Goal: Transaction & Acquisition: Download file/media

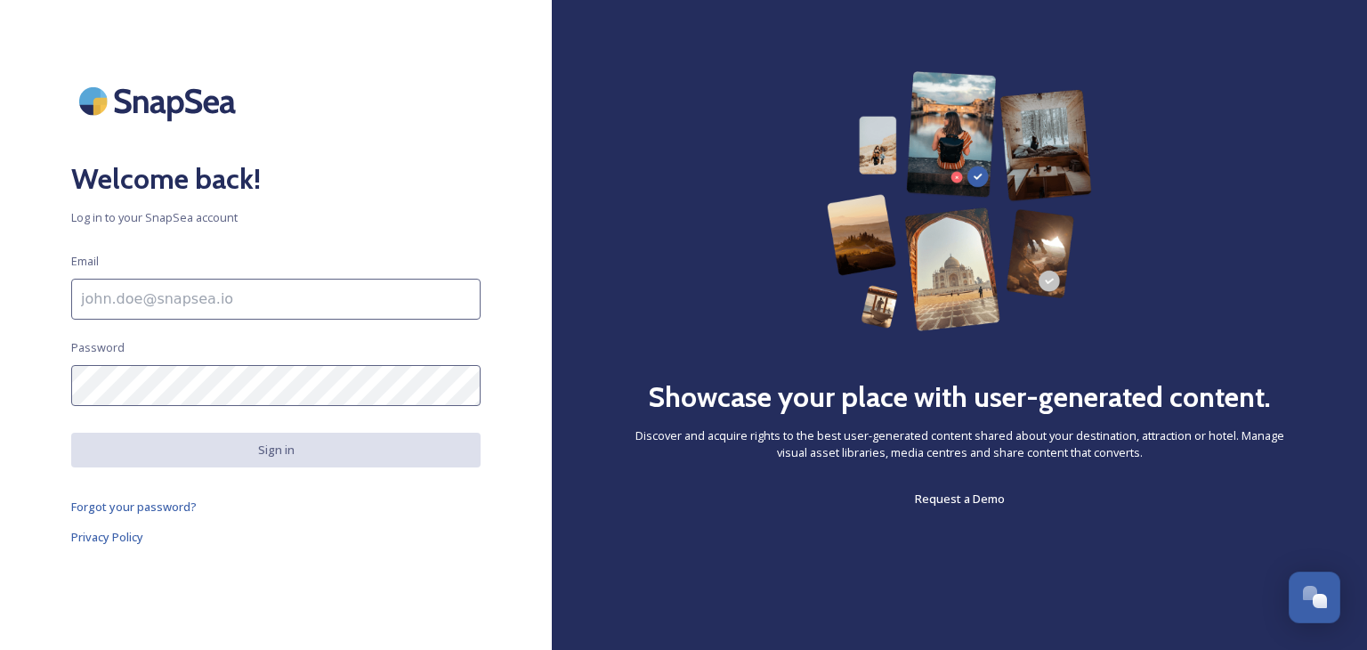
click at [140, 286] on input at bounding box center [276, 299] width 410 height 41
paste input "asma.alghafri@rakmediaoffice.ae"
type input "asma.alghafri@rakmediaoffice.ae"
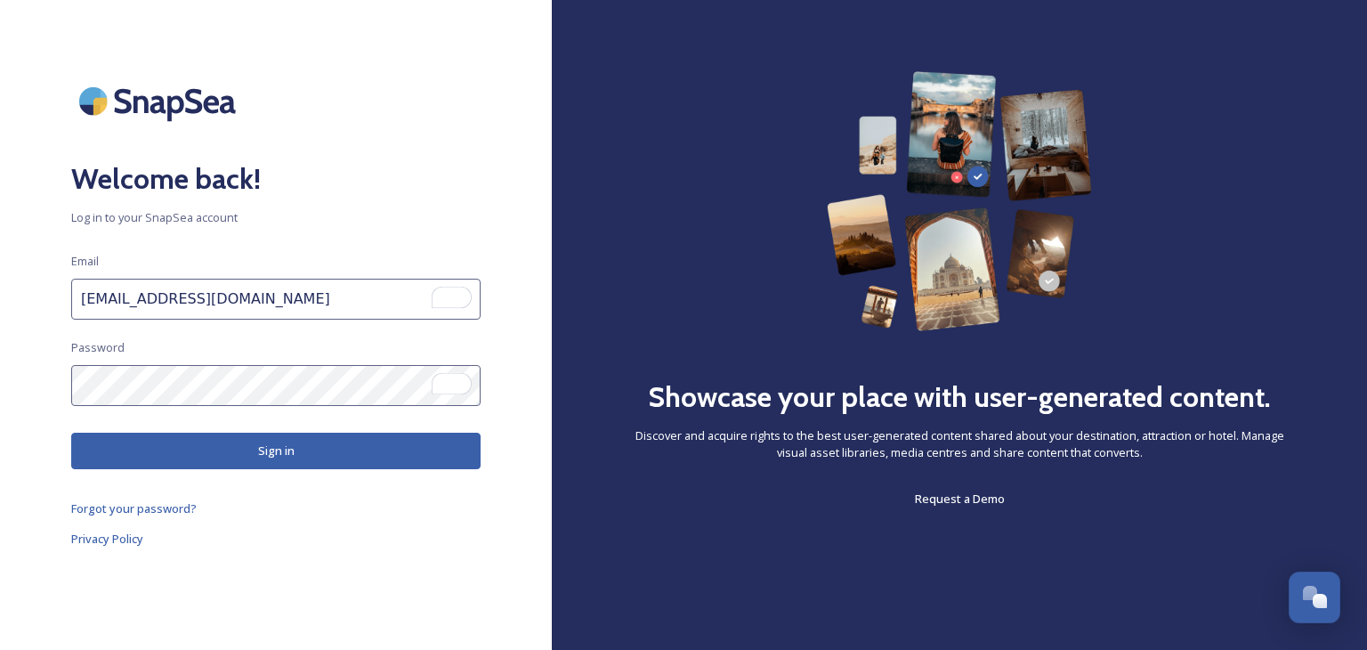
click at [296, 454] on button "Sign in" at bounding box center [276, 451] width 410 height 36
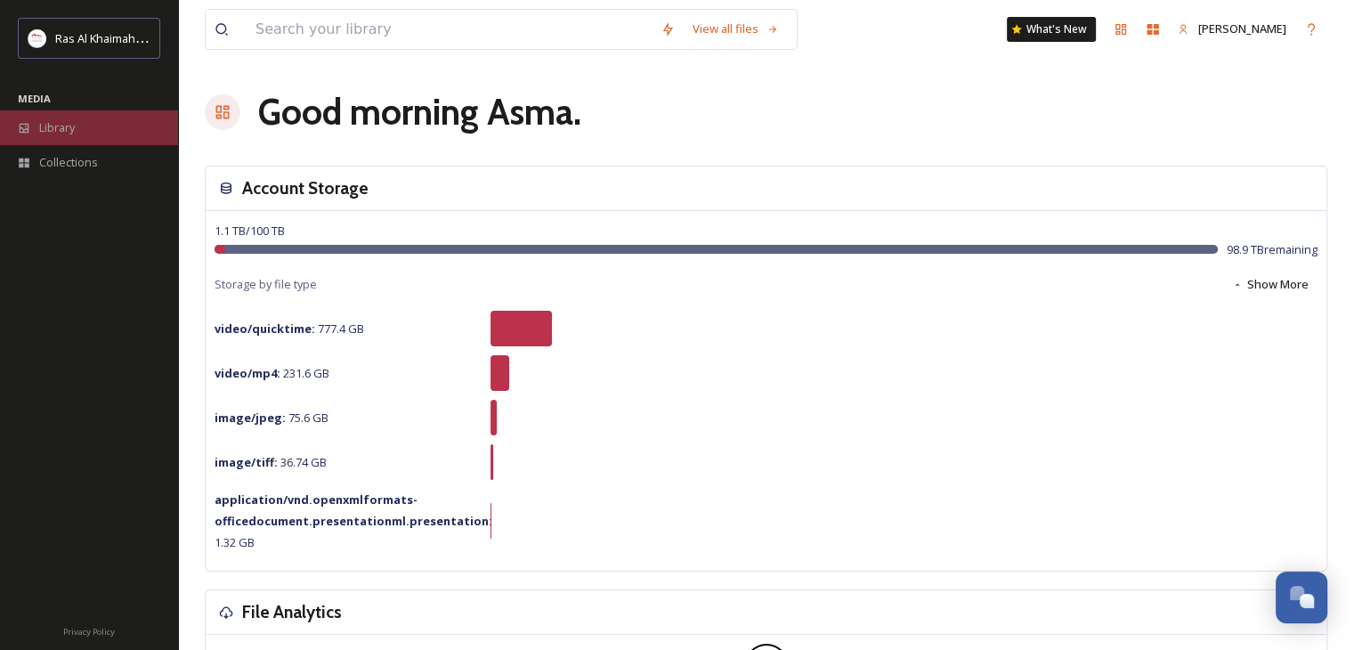
click at [68, 124] on span "Library" at bounding box center [57, 127] width 36 height 17
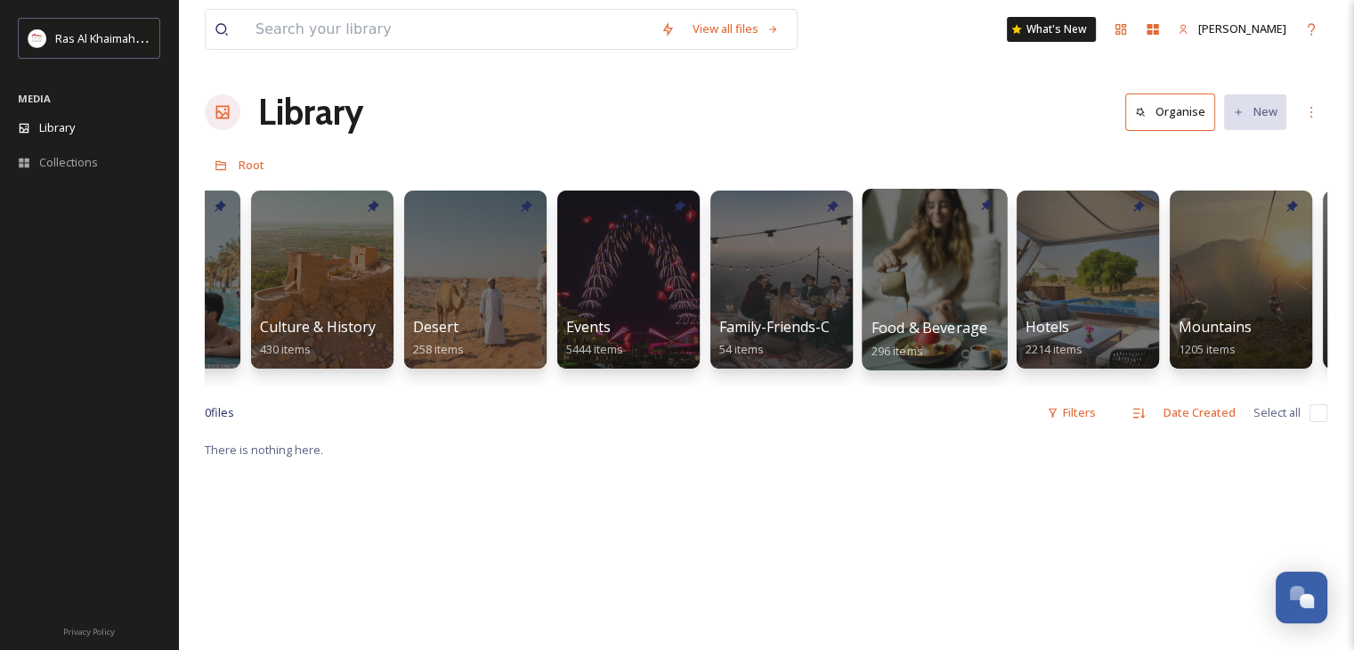
scroll to position [0, 266]
click at [904, 259] on div at bounding box center [933, 280] width 145 height 182
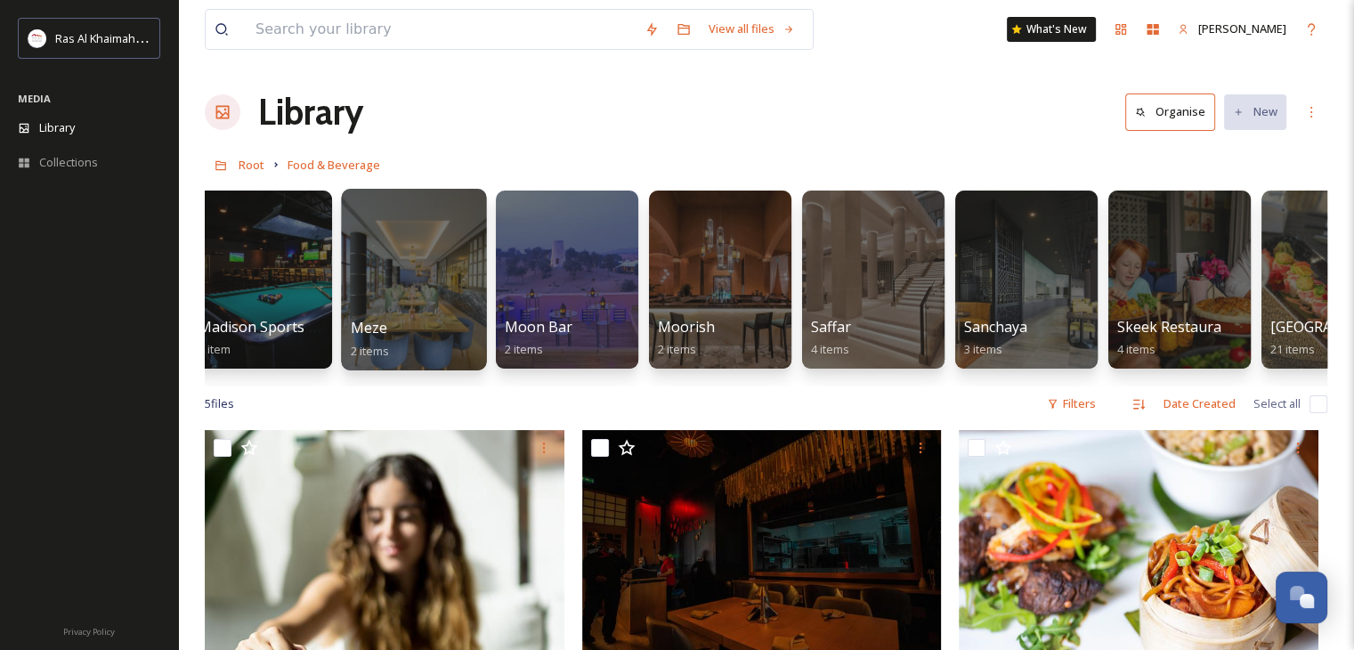
scroll to position [0, 1859]
click at [1157, 304] on div at bounding box center [1178, 280] width 142 height 178
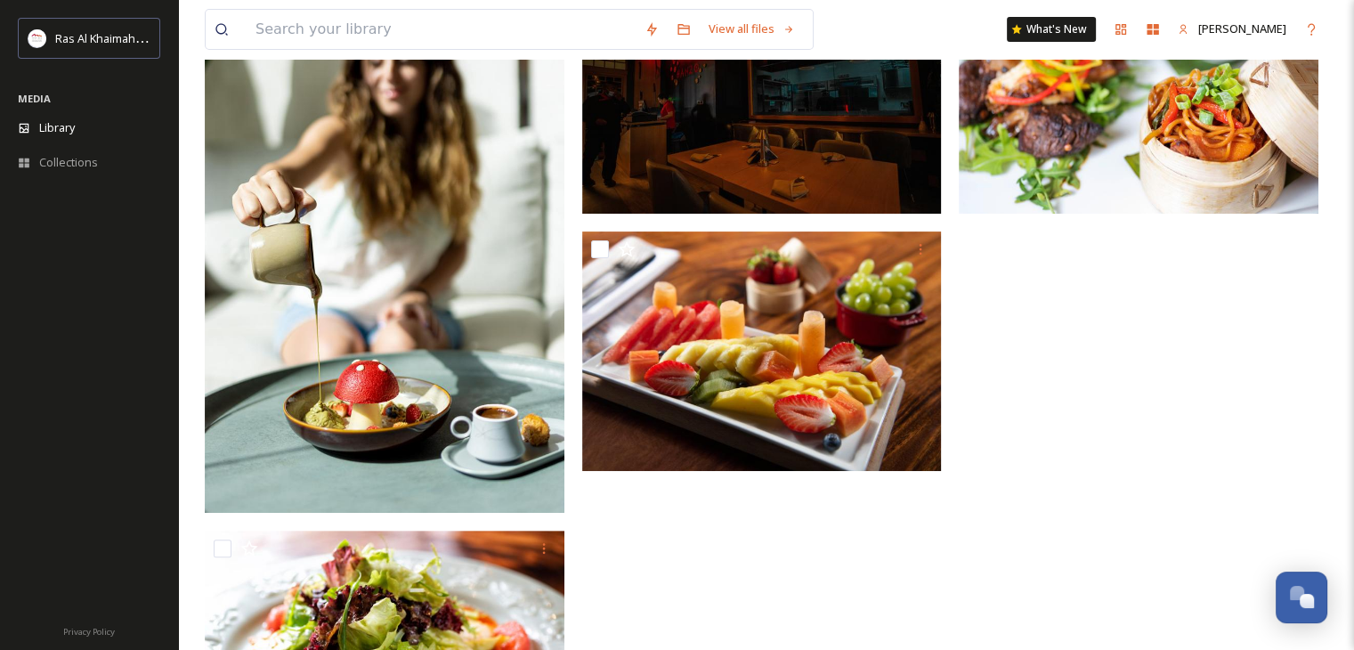
scroll to position [456, 0]
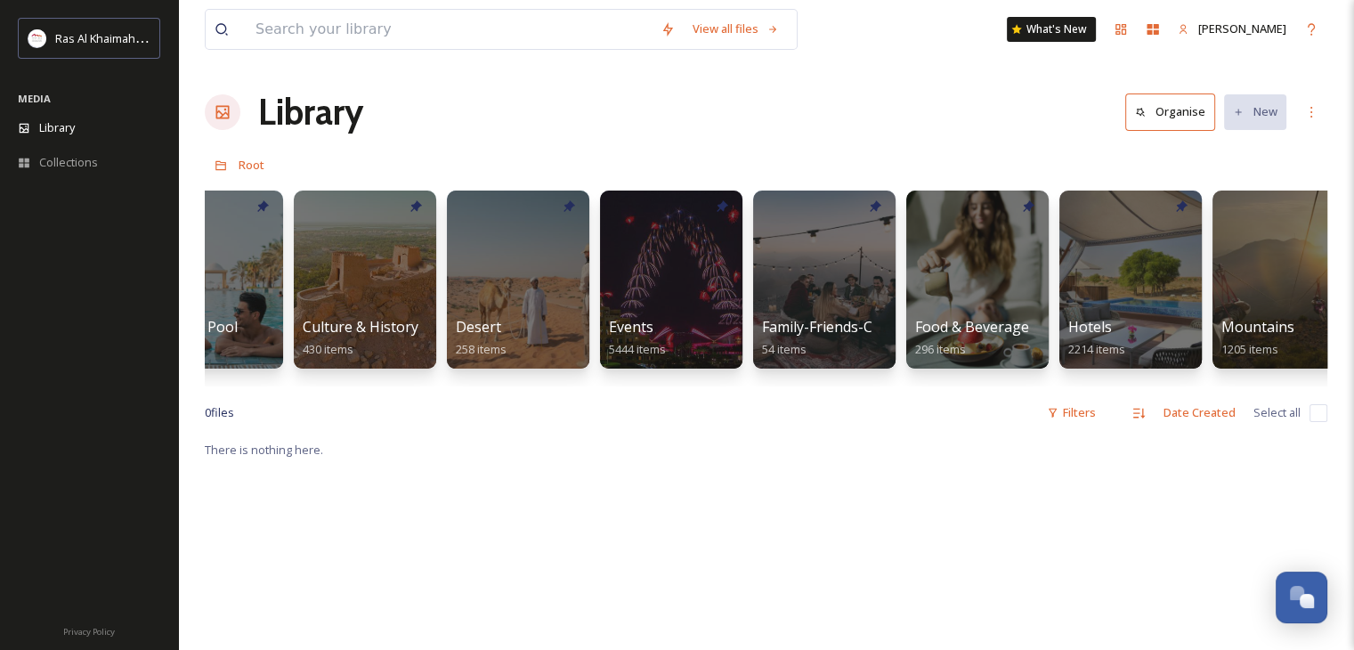
scroll to position [0, 296]
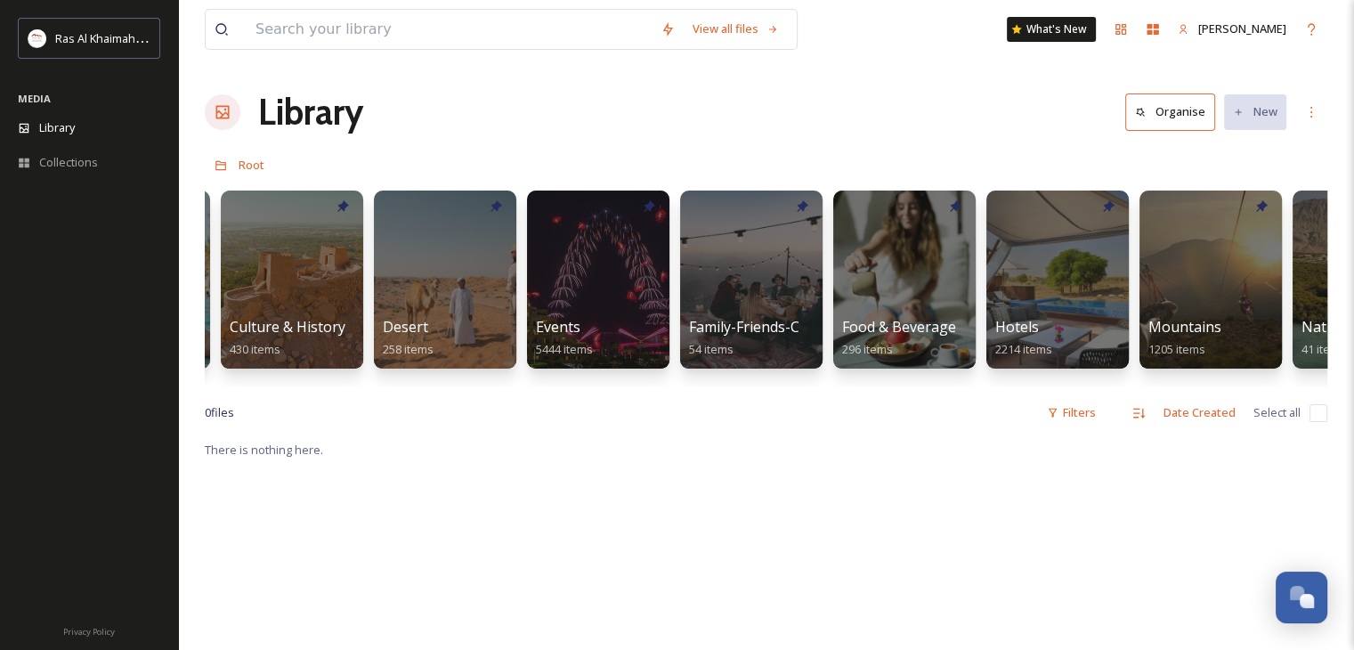
click at [917, 322] on span "Food & Beverage" at bounding box center [899, 328] width 117 height 20
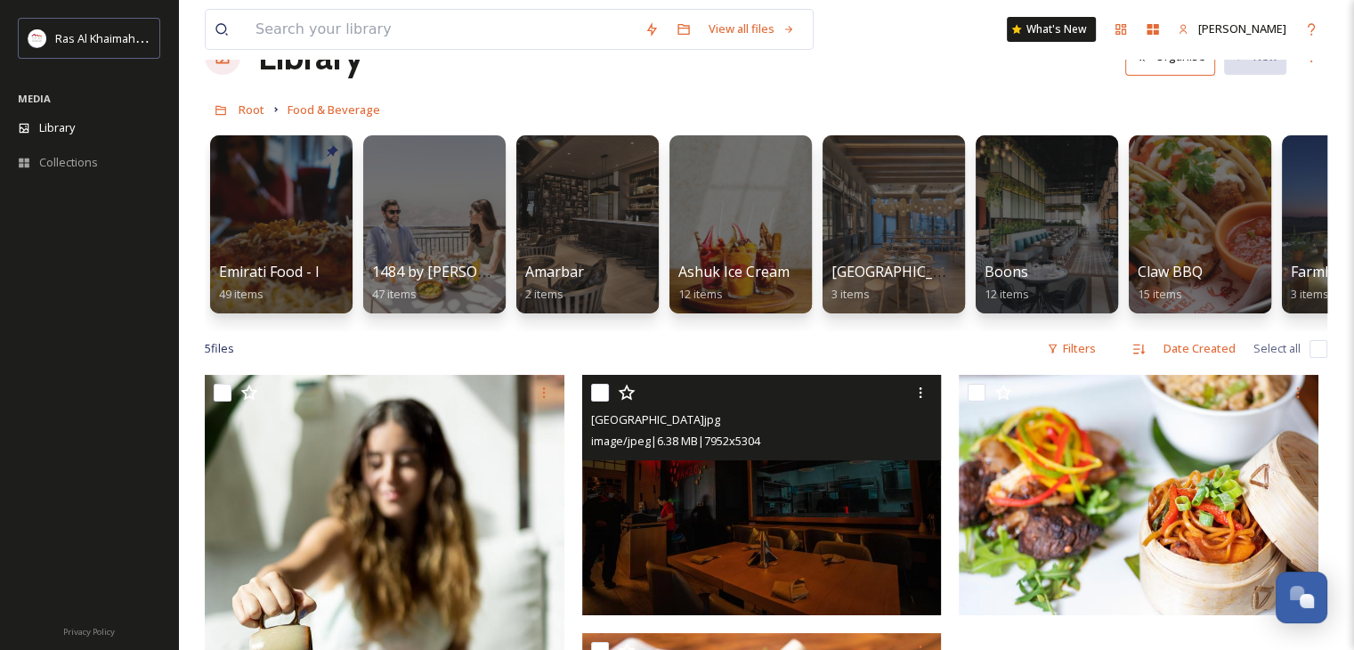
scroll to position [54, 0]
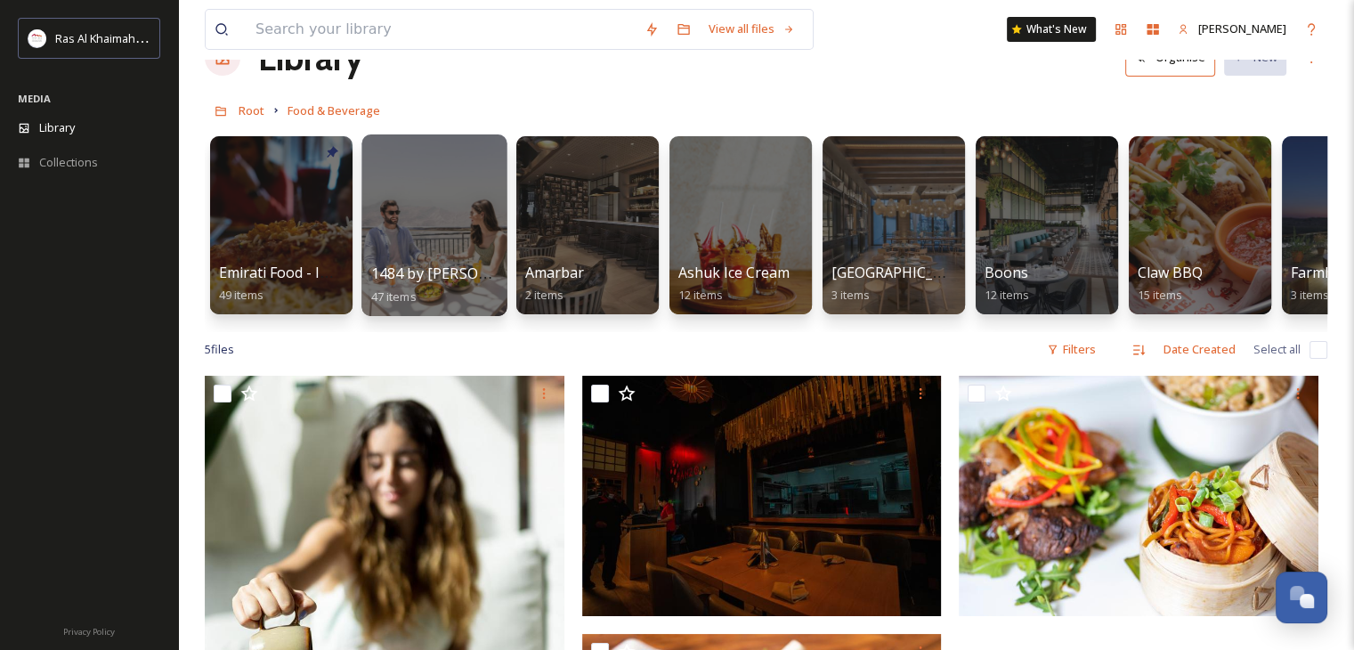
click at [456, 280] on span "1484 by Puro" at bounding box center [457, 274] width 173 height 20
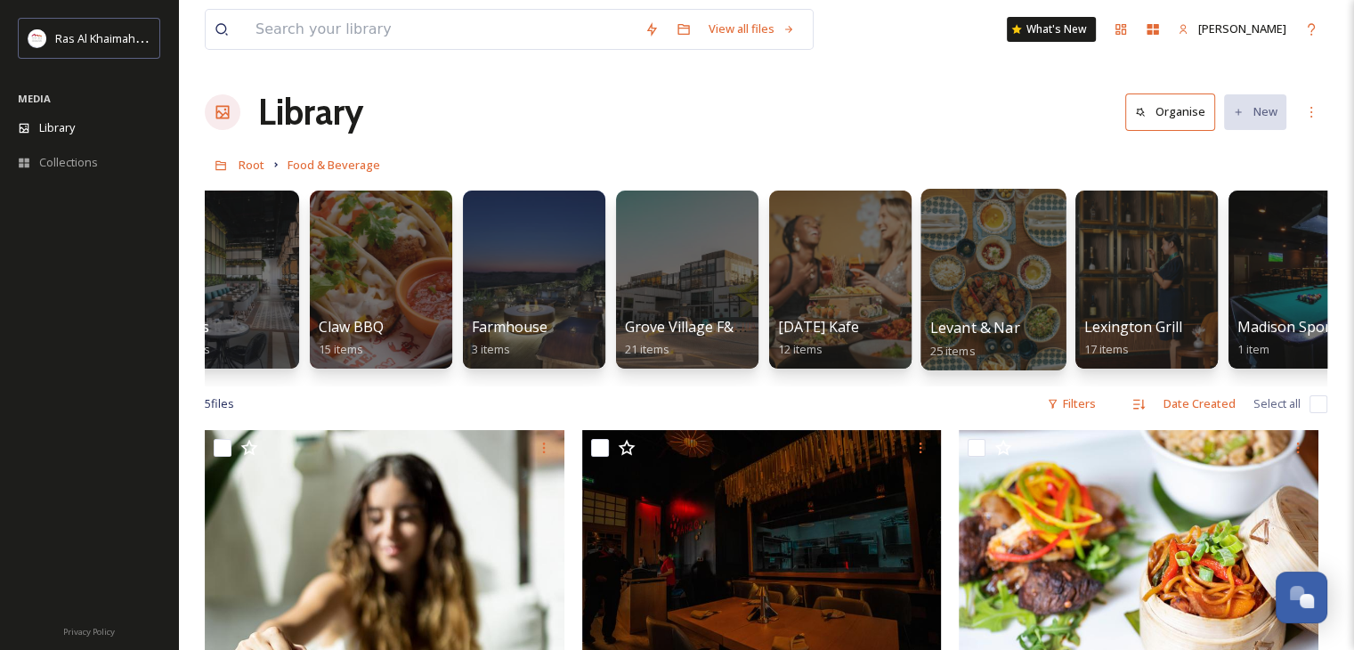
scroll to position [0, 818]
click at [987, 296] on div at bounding box center [993, 280] width 145 height 182
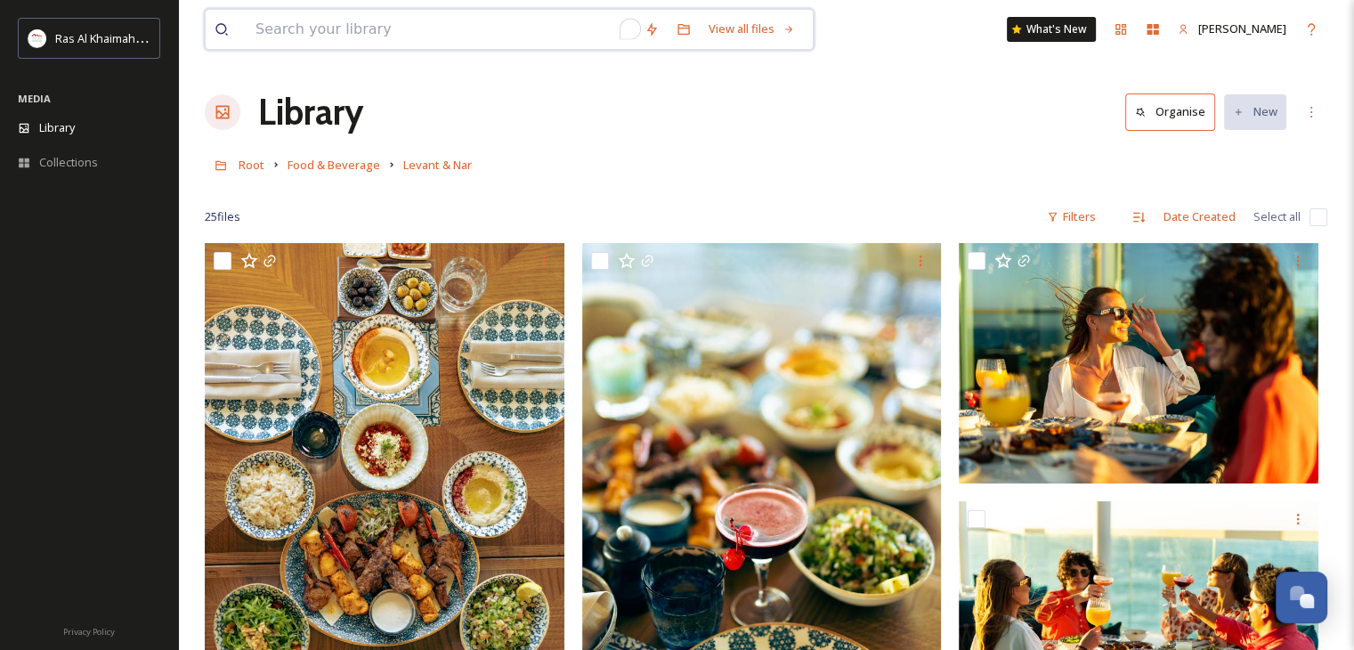
click at [317, 24] on input "To enrich screen reader interactions, please activate Accessibility in Grammarl…" at bounding box center [441, 29] width 389 height 39
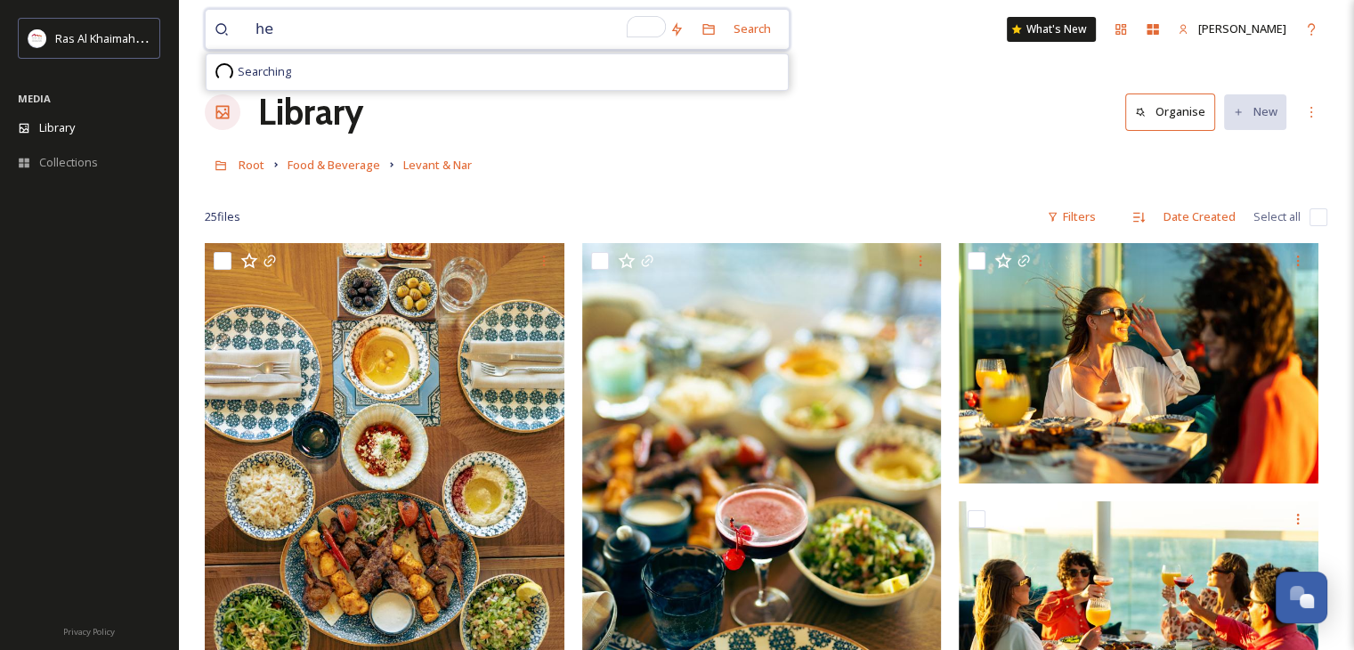
type input "h"
type input "chef"
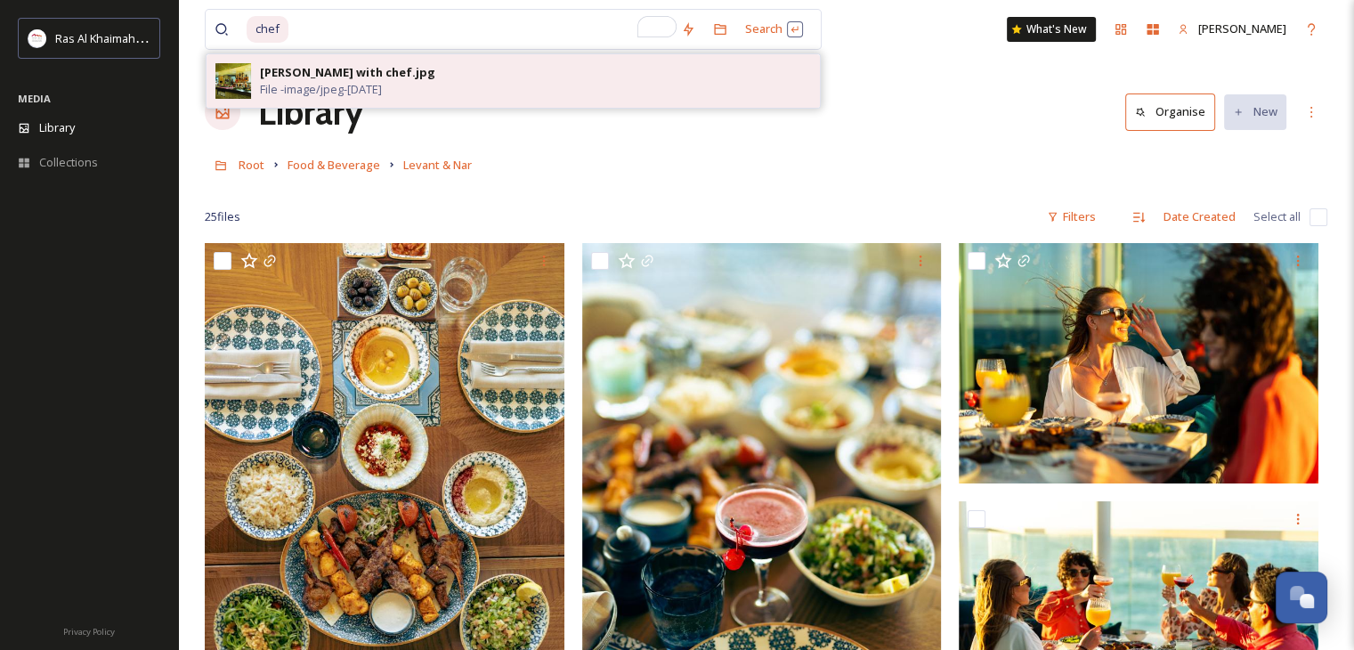
click at [418, 67] on div "Al Marjan Pizza with chef.jpg" at bounding box center [347, 72] width 175 height 17
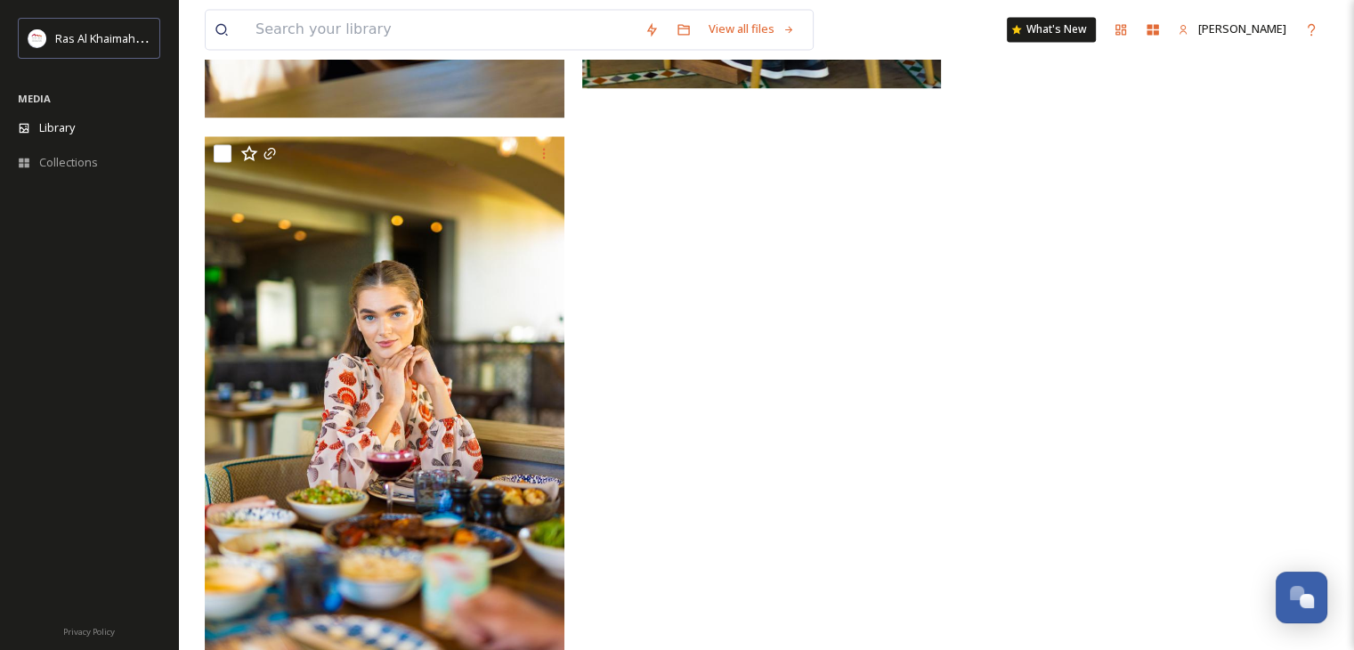
scroll to position [3115, 0]
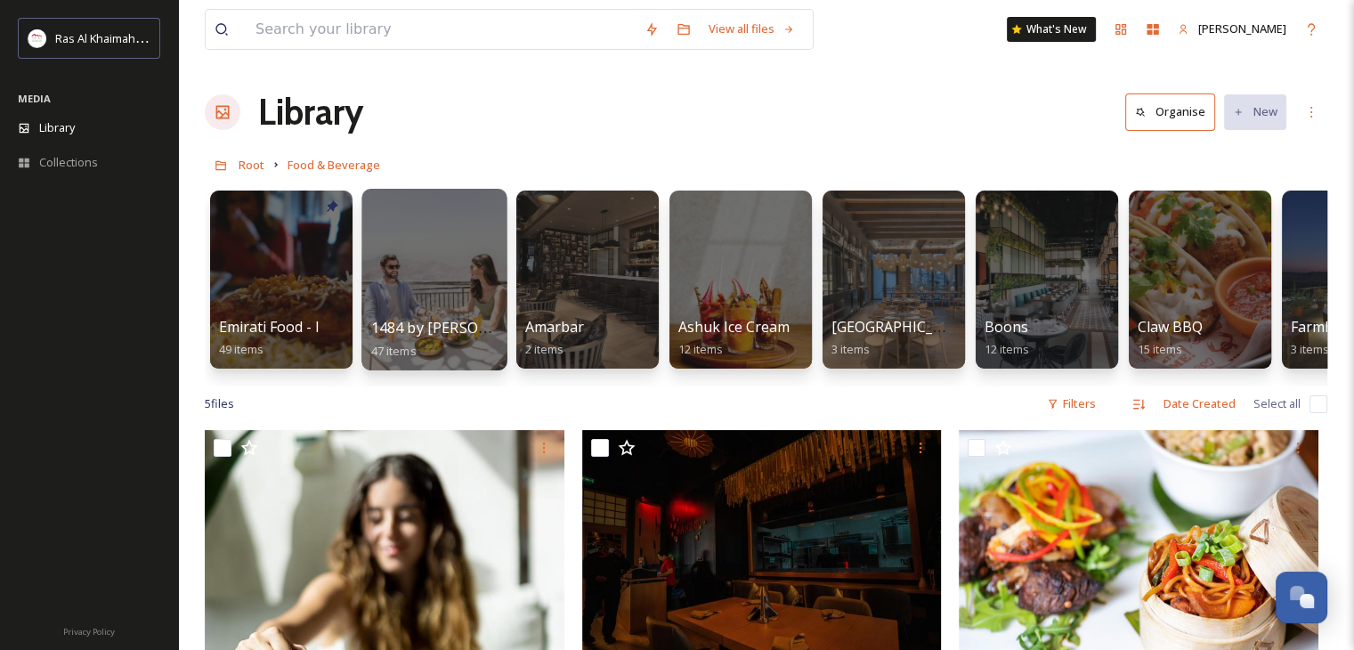
click at [431, 250] on div at bounding box center [433, 280] width 145 height 182
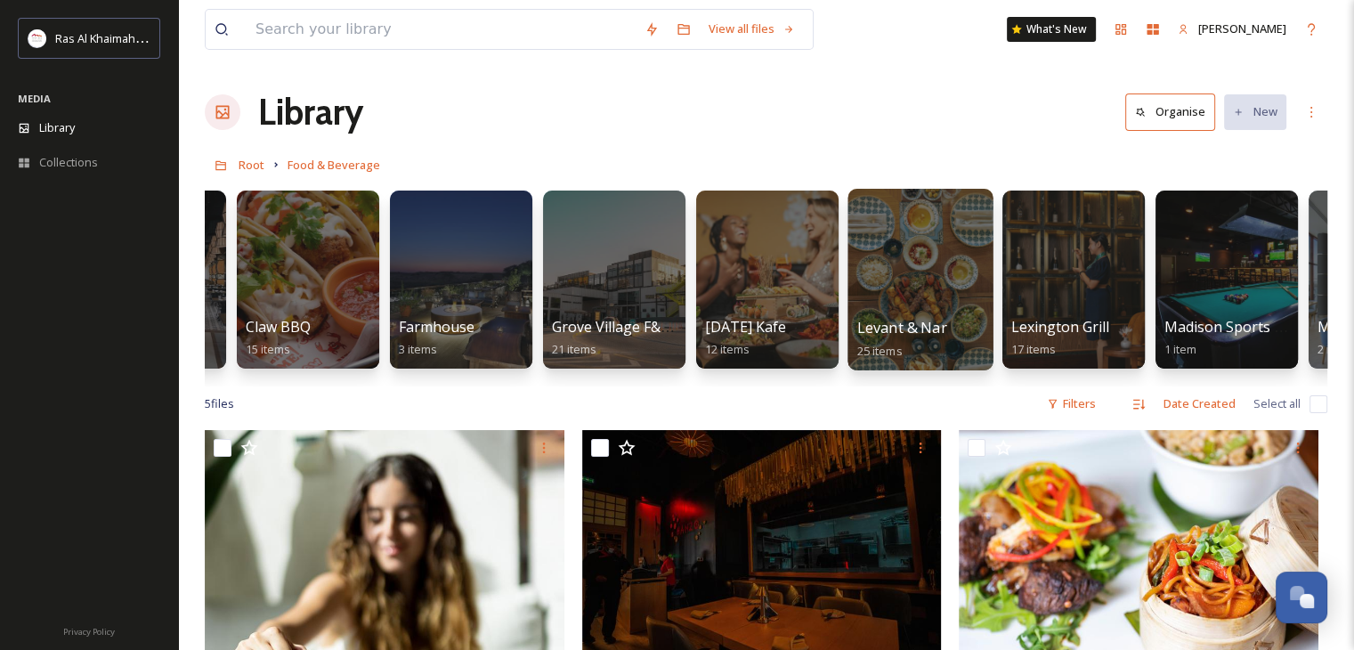
scroll to position [0, 893]
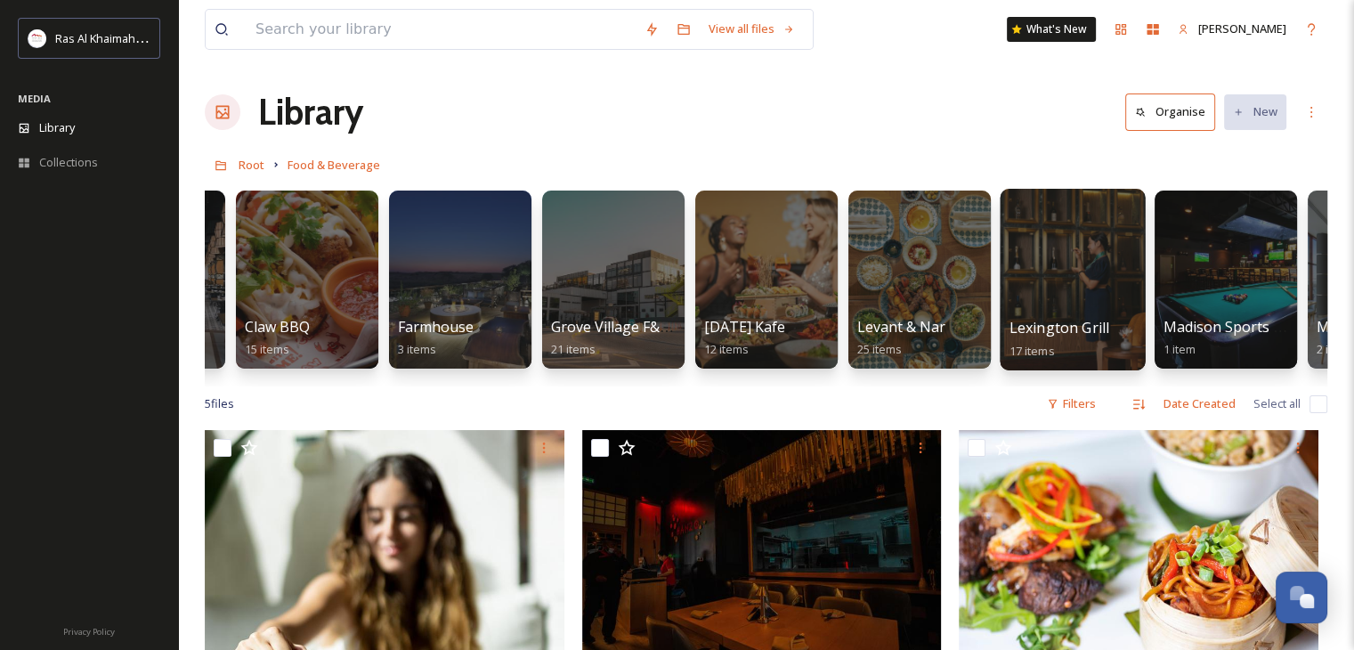
click at [1065, 292] on div at bounding box center [1072, 280] width 145 height 182
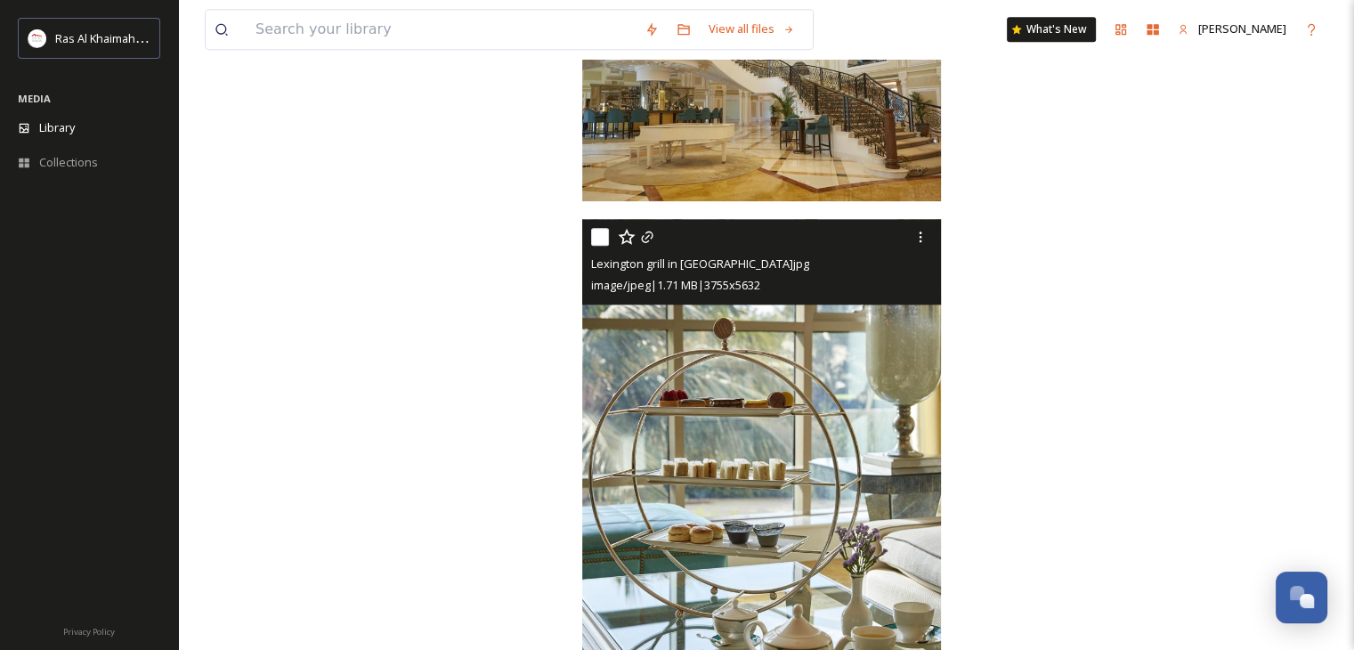
scroll to position [2350, 0]
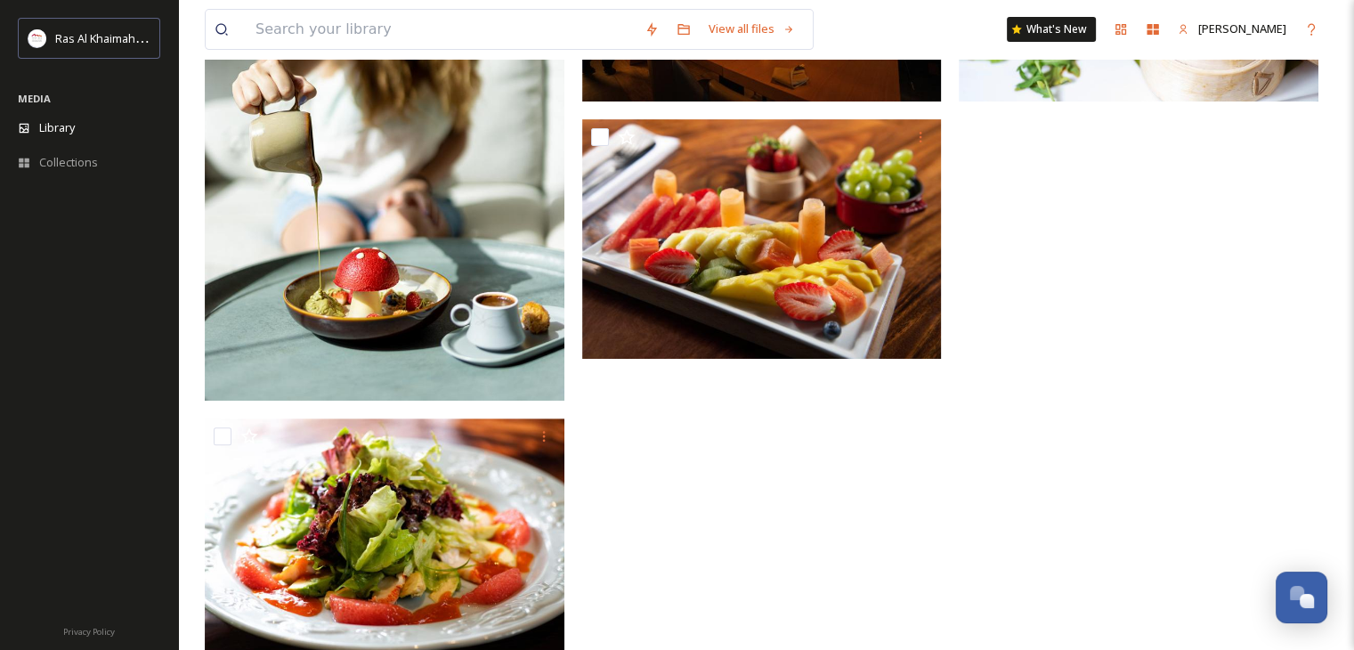
scroll to position [620, 0]
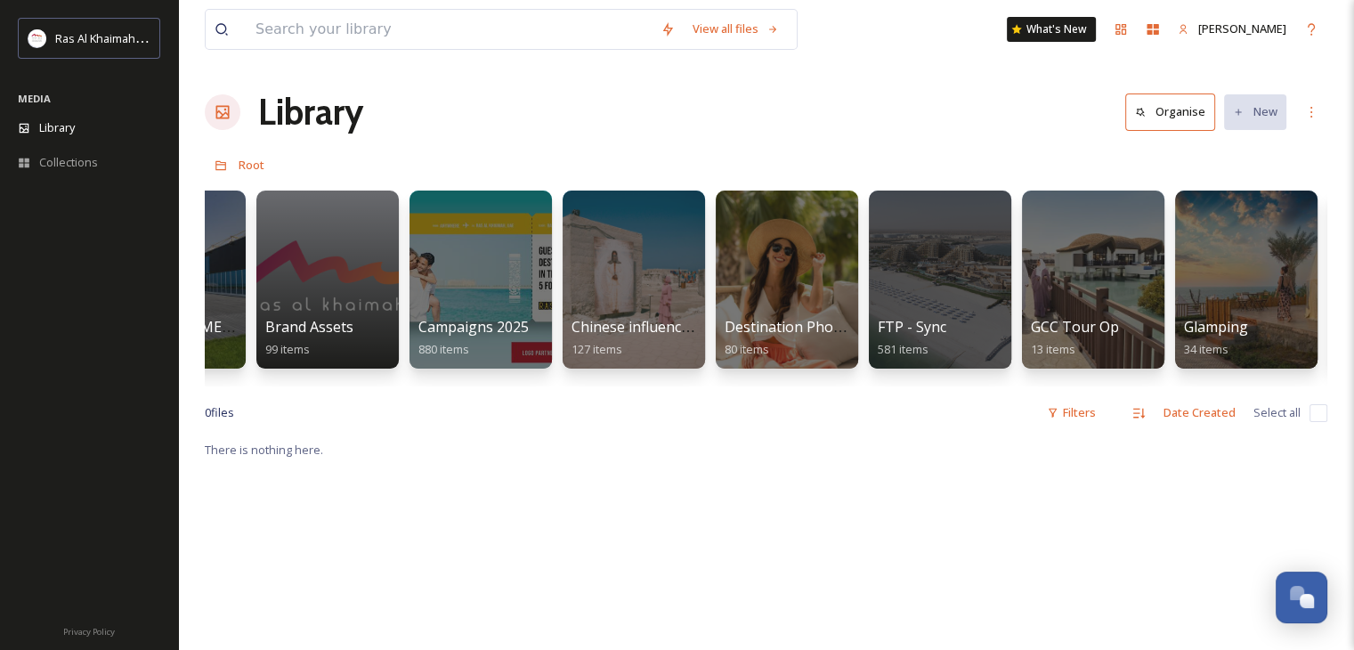
scroll to position [0, 2250]
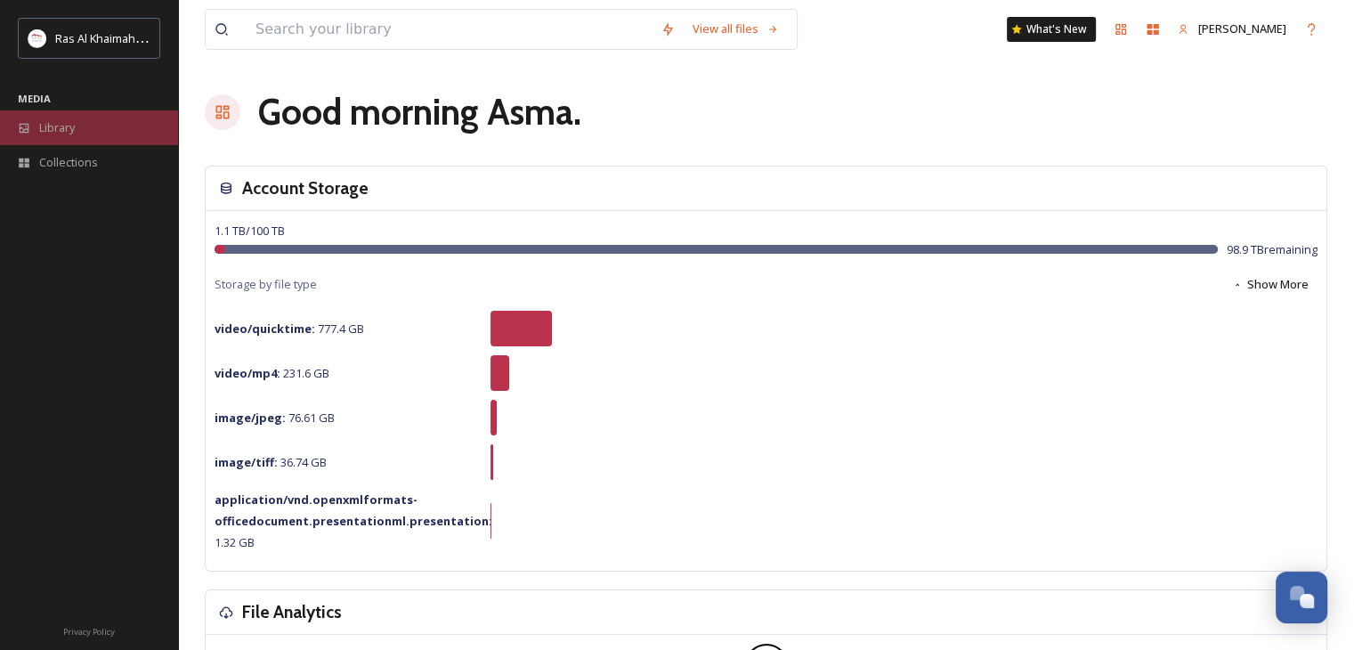
click at [85, 122] on div "Library" at bounding box center [89, 127] width 178 height 35
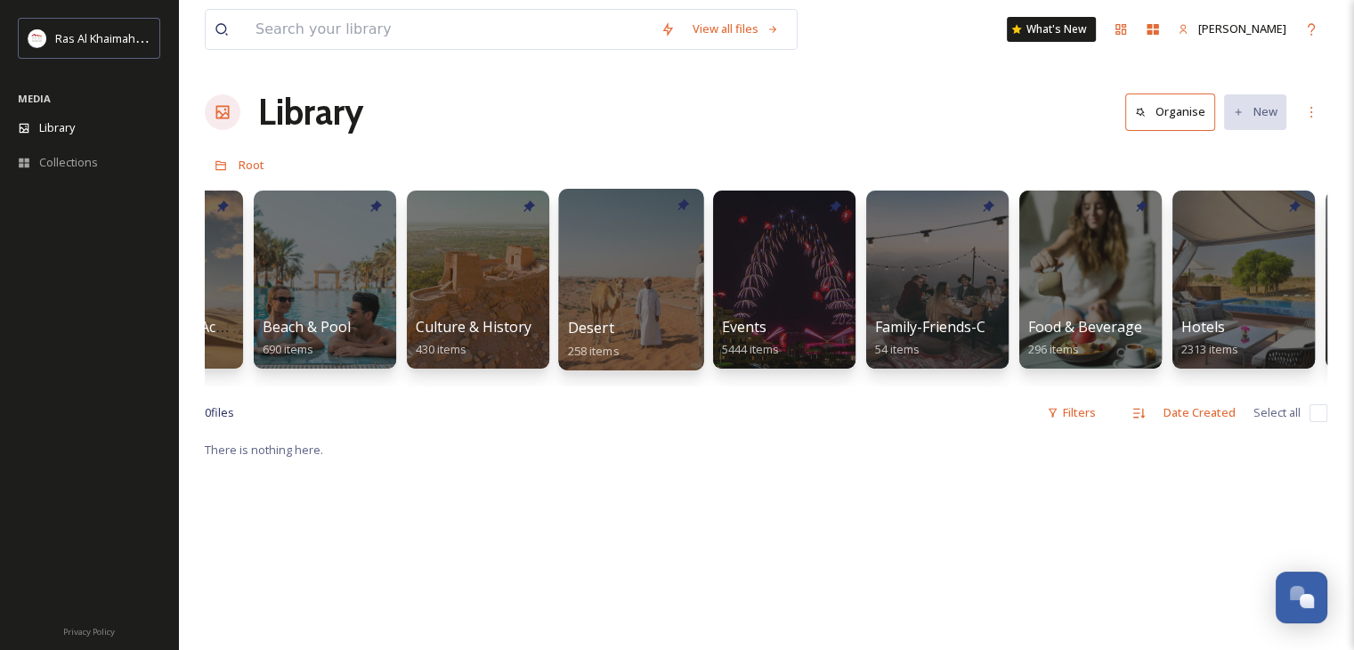
scroll to position [0, 110]
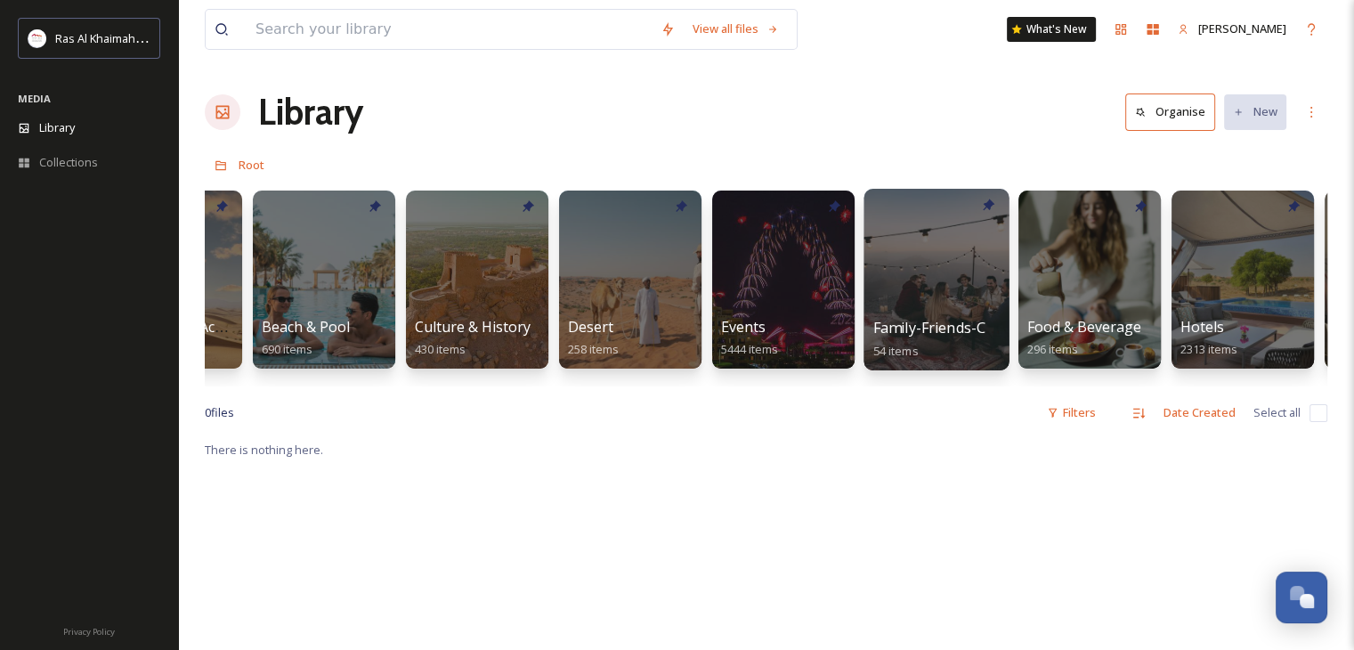
click at [932, 280] on div at bounding box center [936, 280] width 145 height 182
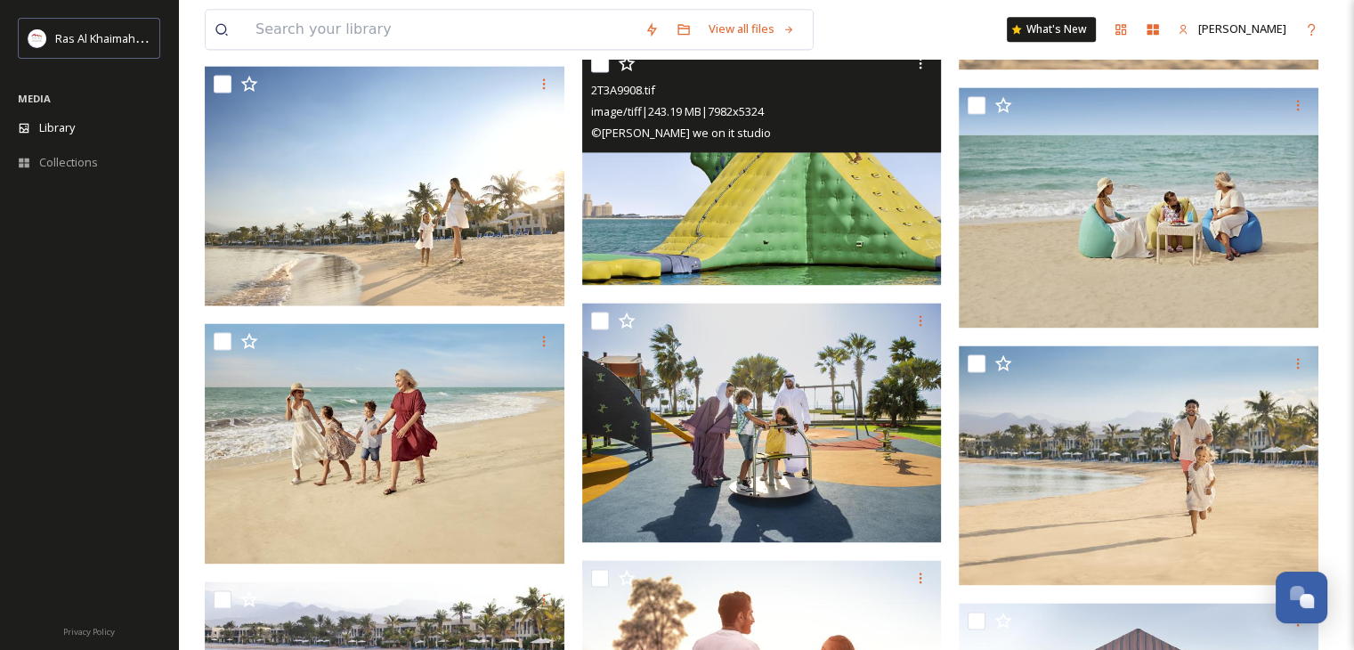
scroll to position [2491, 0]
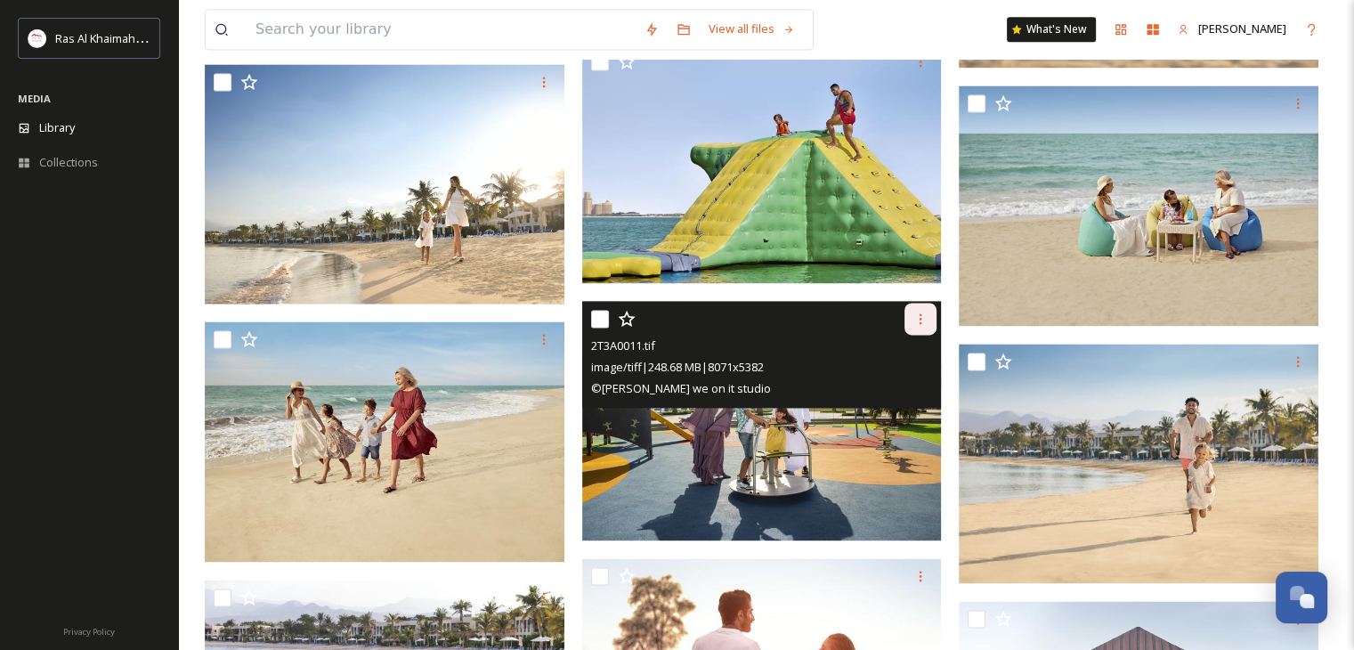
click at [922, 321] on icon at bounding box center [920, 319] width 14 height 14
click at [901, 400] on span "Download" at bounding box center [899, 392] width 54 height 17
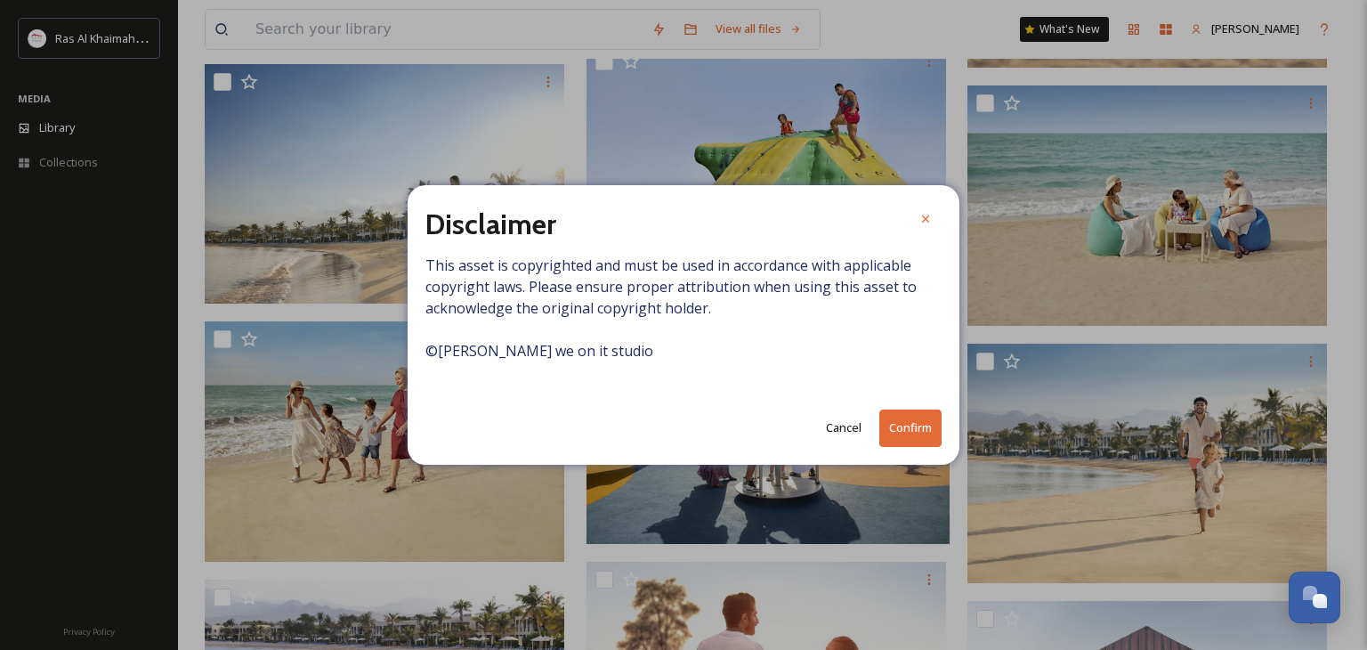
click at [915, 424] on button "Confirm" at bounding box center [911, 428] width 62 height 36
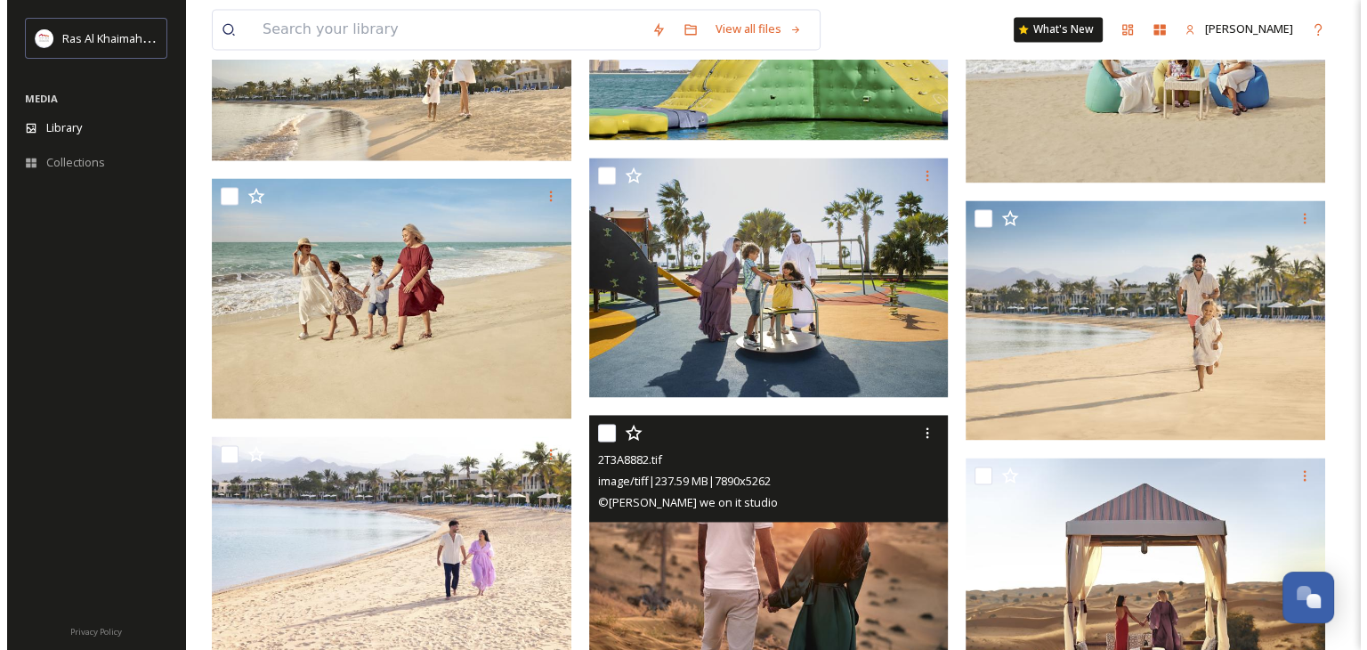
scroll to position [2631, 0]
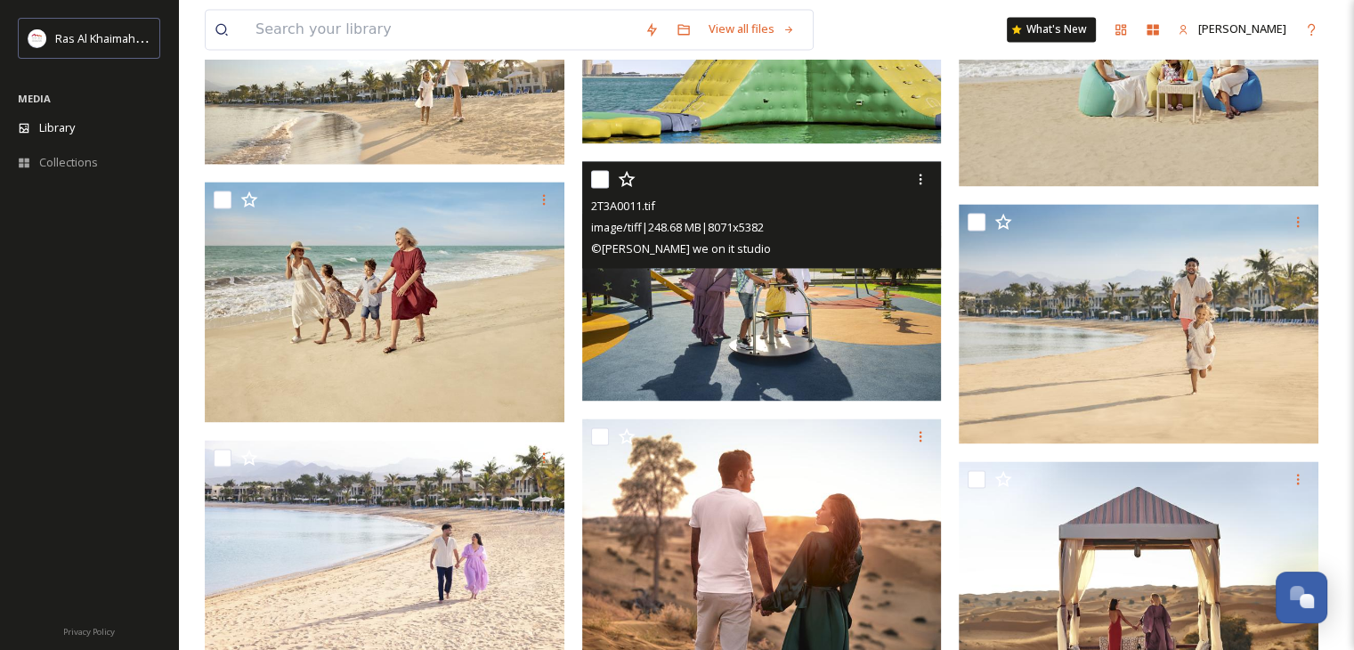
click at [797, 296] on img at bounding box center [762, 281] width 360 height 240
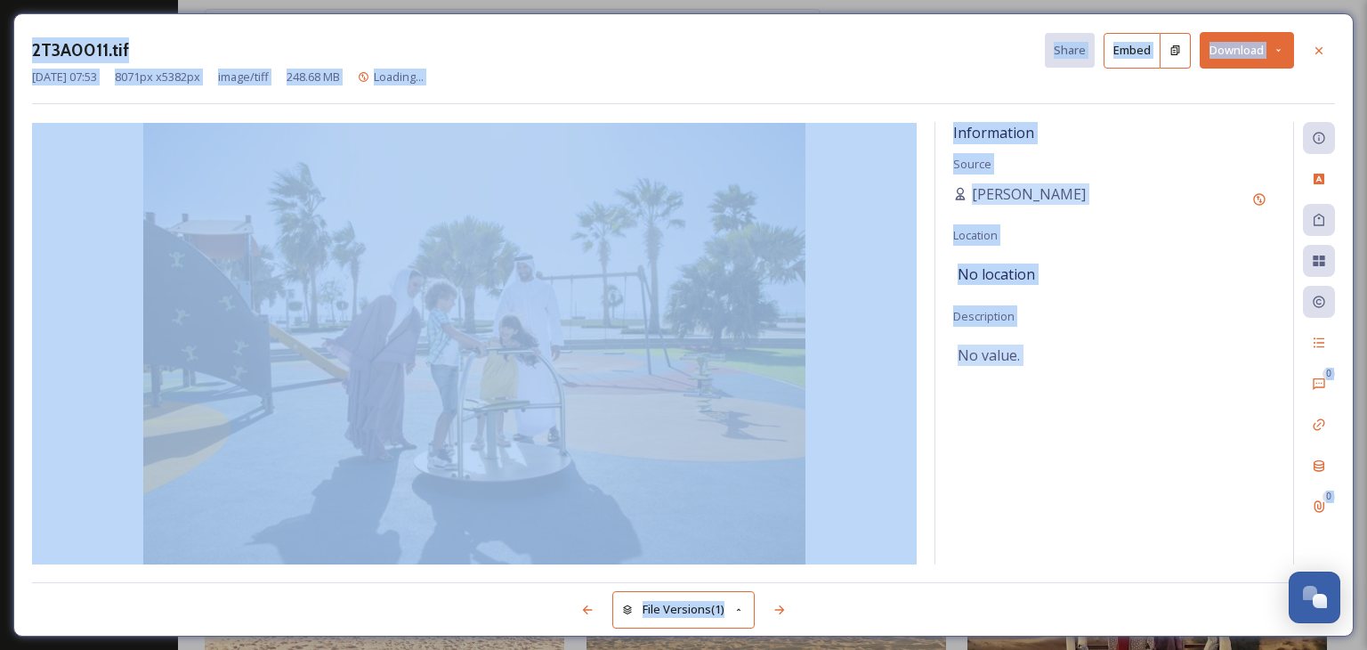
click at [904, 191] on img at bounding box center [474, 344] width 885 height 442
click at [914, 140] on img at bounding box center [474, 344] width 885 height 442
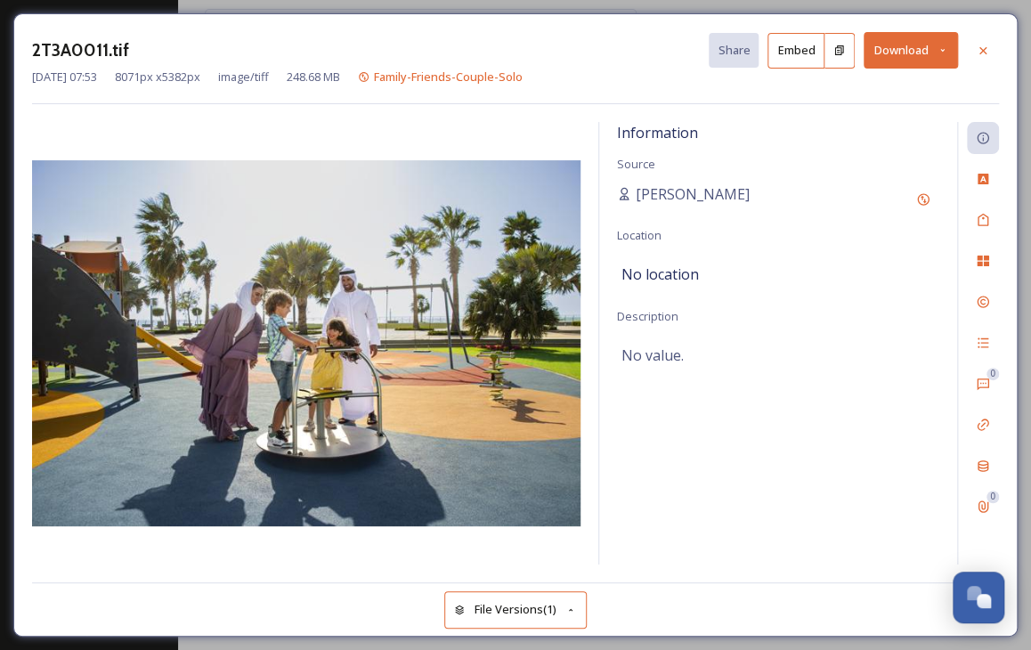
click at [904, 53] on button "Download" at bounding box center [911, 50] width 94 height 36
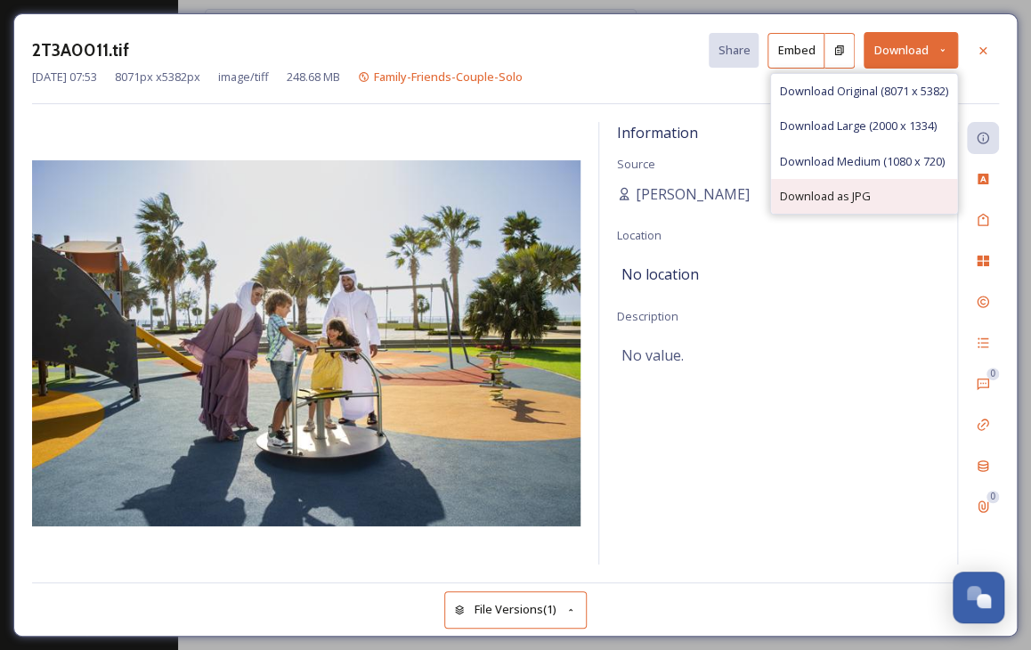
click at [869, 184] on div "Download as JPG" at bounding box center [864, 196] width 186 height 35
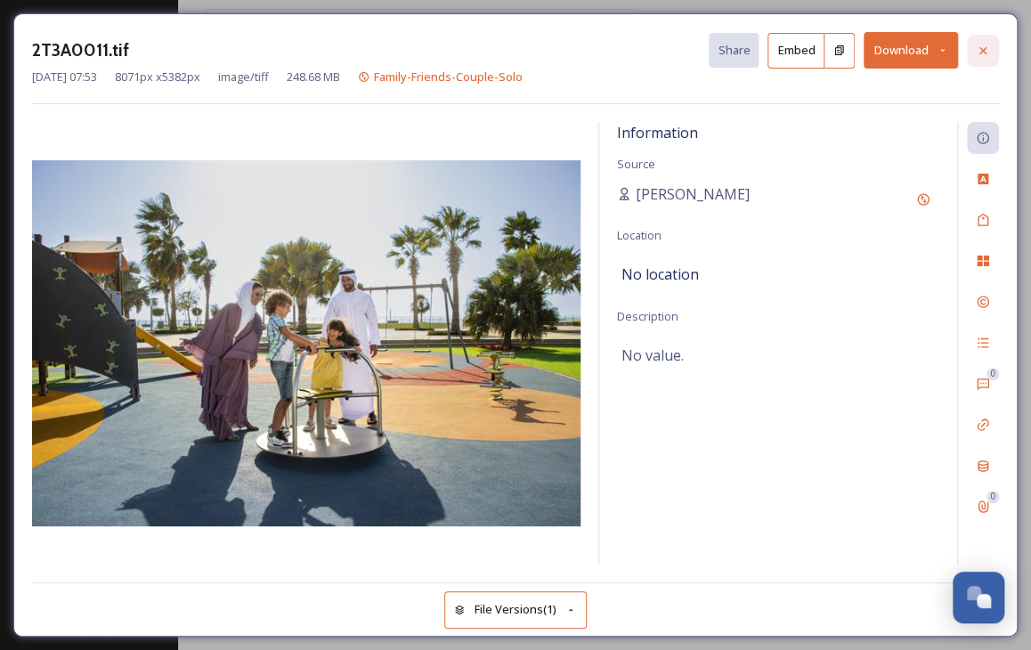
click at [976, 46] on icon at bounding box center [983, 51] width 14 height 14
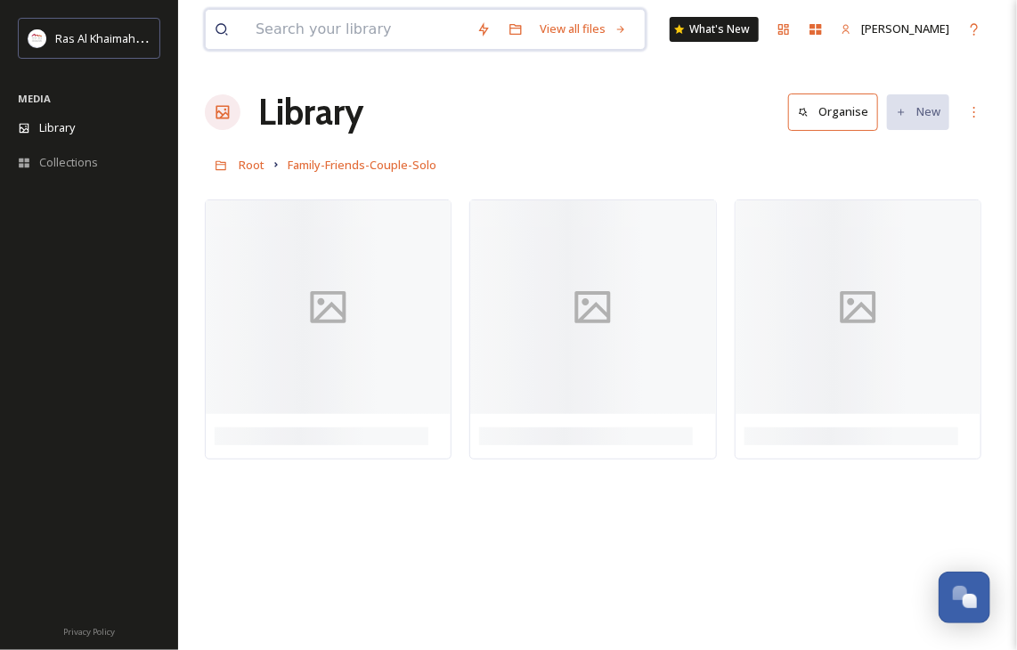
click at [293, 38] on input at bounding box center [357, 29] width 221 height 39
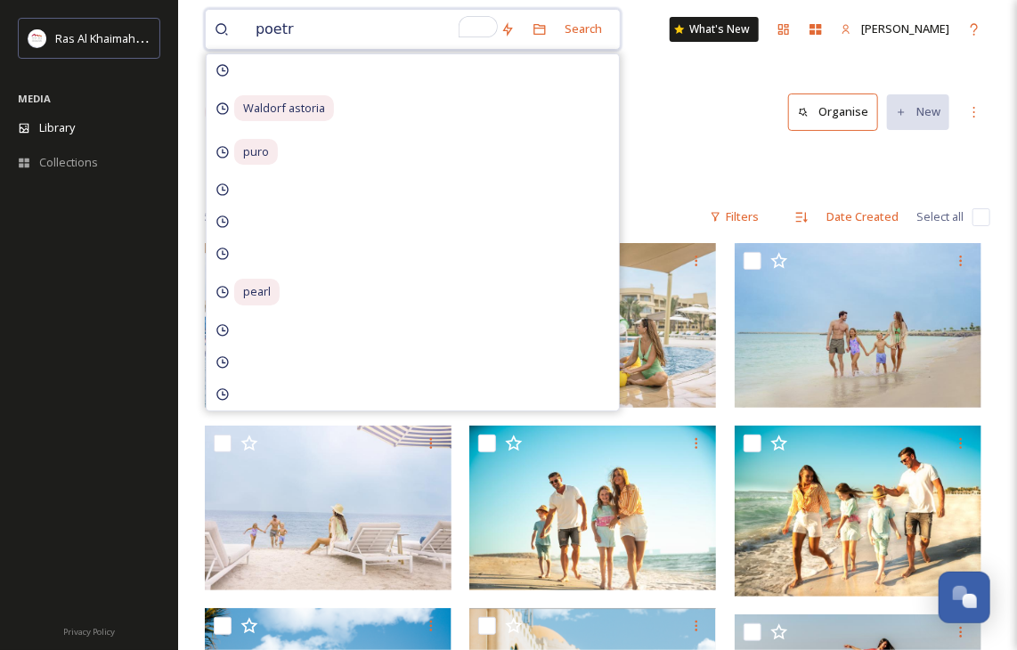
type input "poetry"
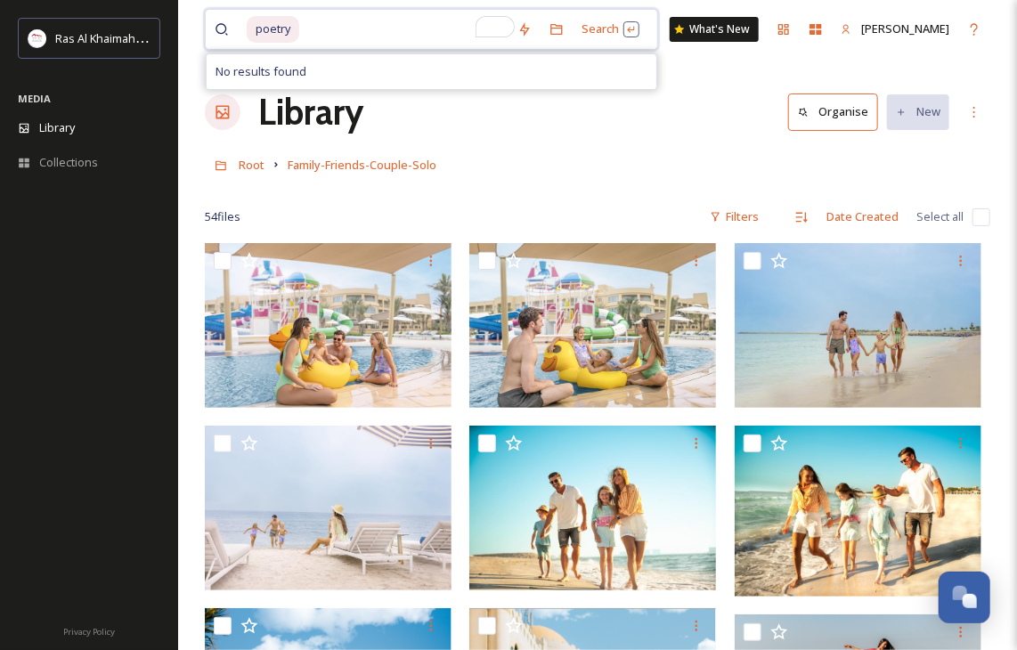
click at [293, 38] on span "poetry" at bounding box center [273, 29] width 53 height 26
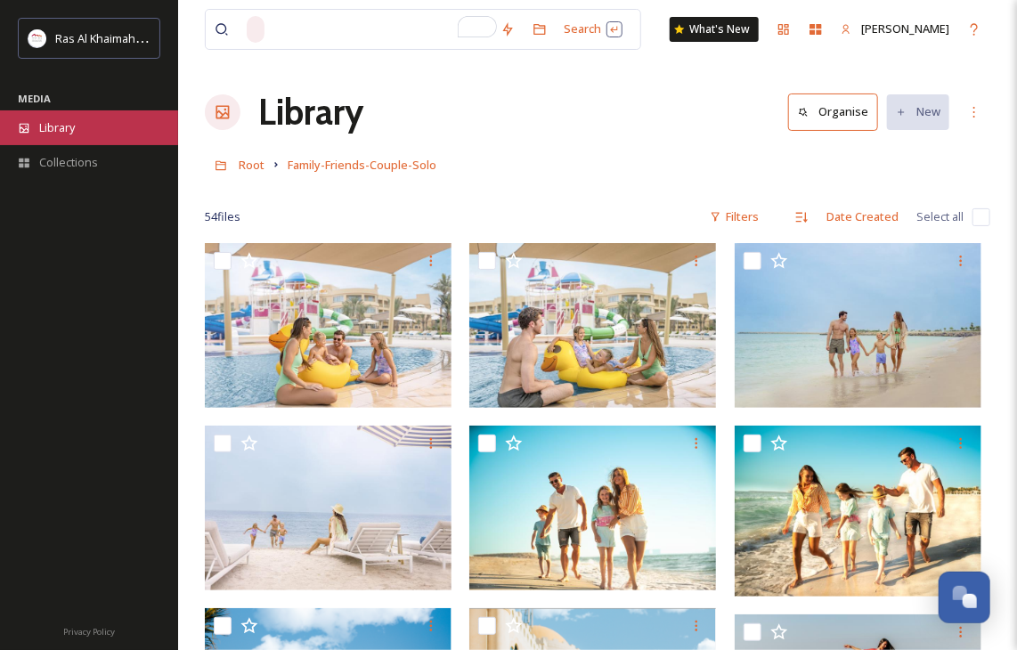
click at [39, 140] on div "Library" at bounding box center [89, 127] width 178 height 35
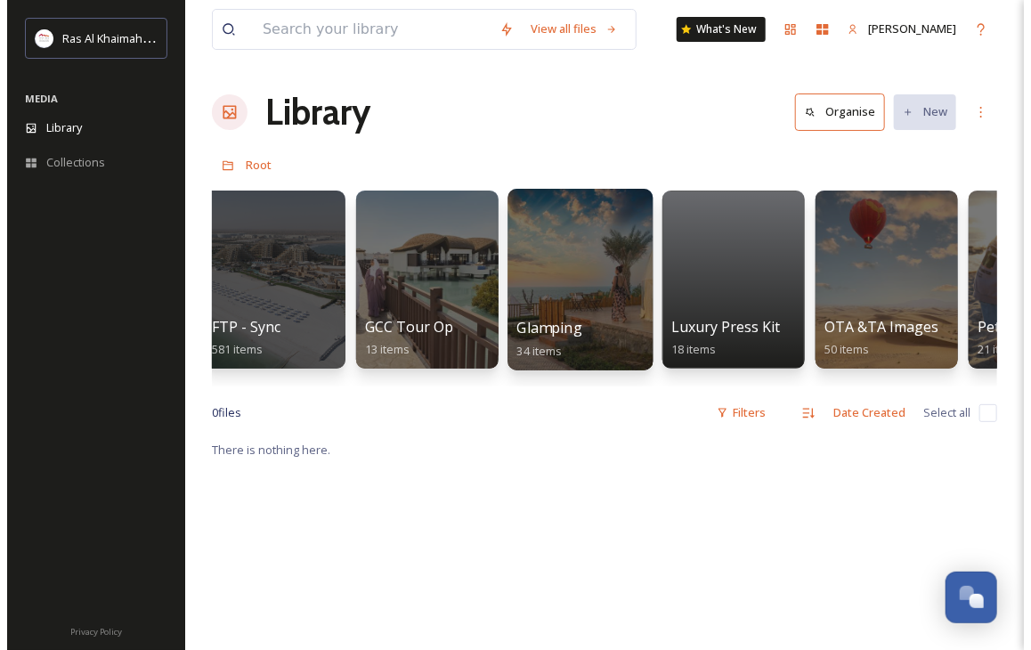
scroll to position [0, 2911]
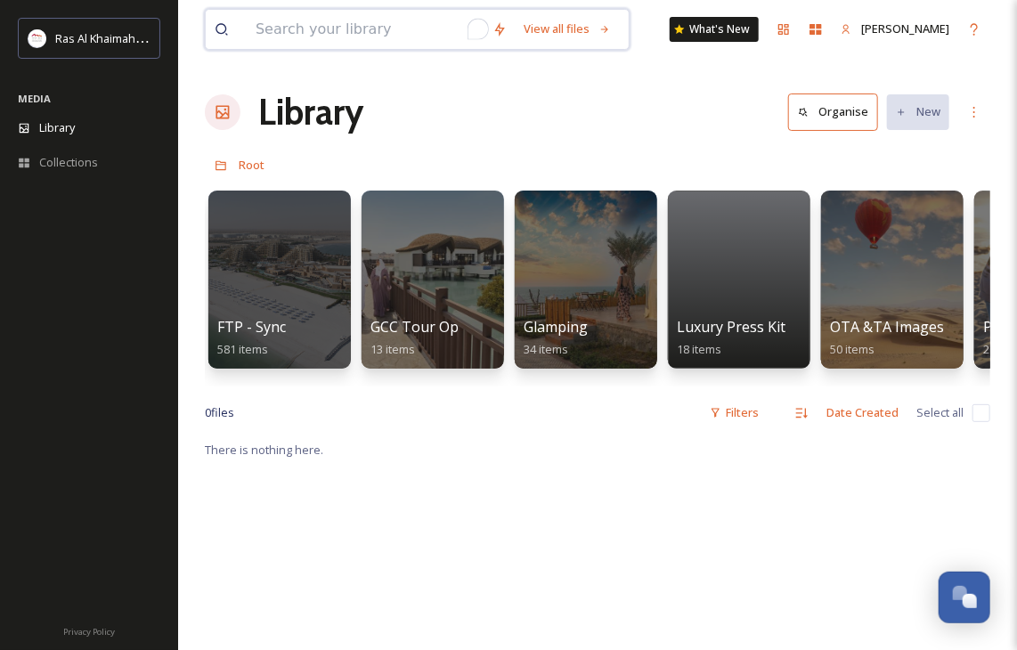
click at [323, 36] on input "To enrich screen reader interactions, please activate Accessibility in Grammarl…" at bounding box center [365, 29] width 237 height 39
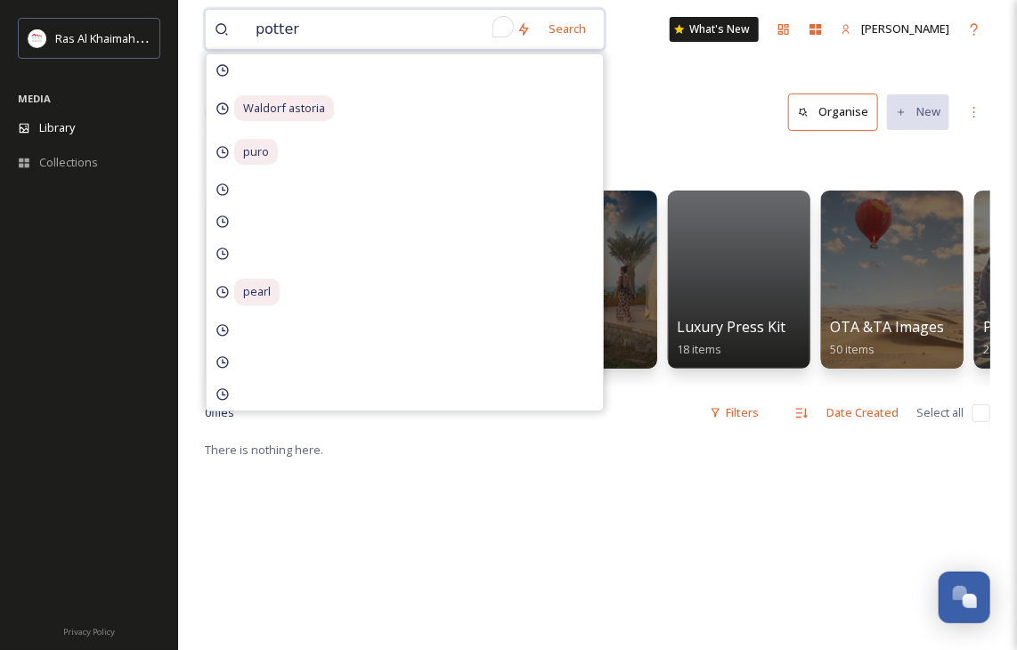
type input "pottery"
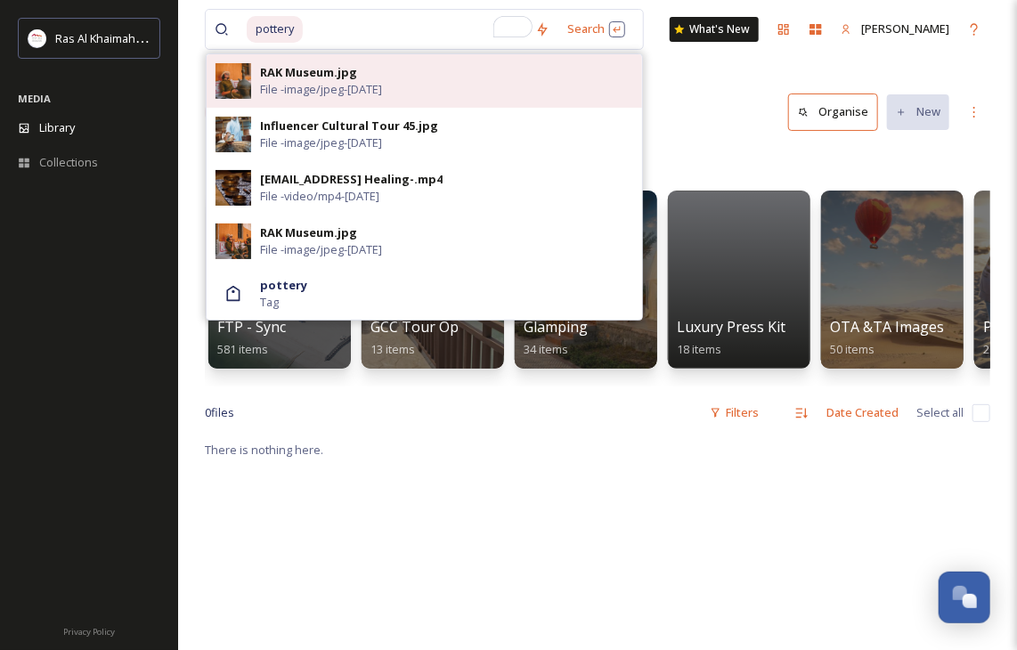
click at [337, 96] on span "File - image/jpeg - Nov 03 2021" at bounding box center [321, 89] width 122 height 17
